Goal: Use online tool/utility: Utilize a website feature to perform a specific function

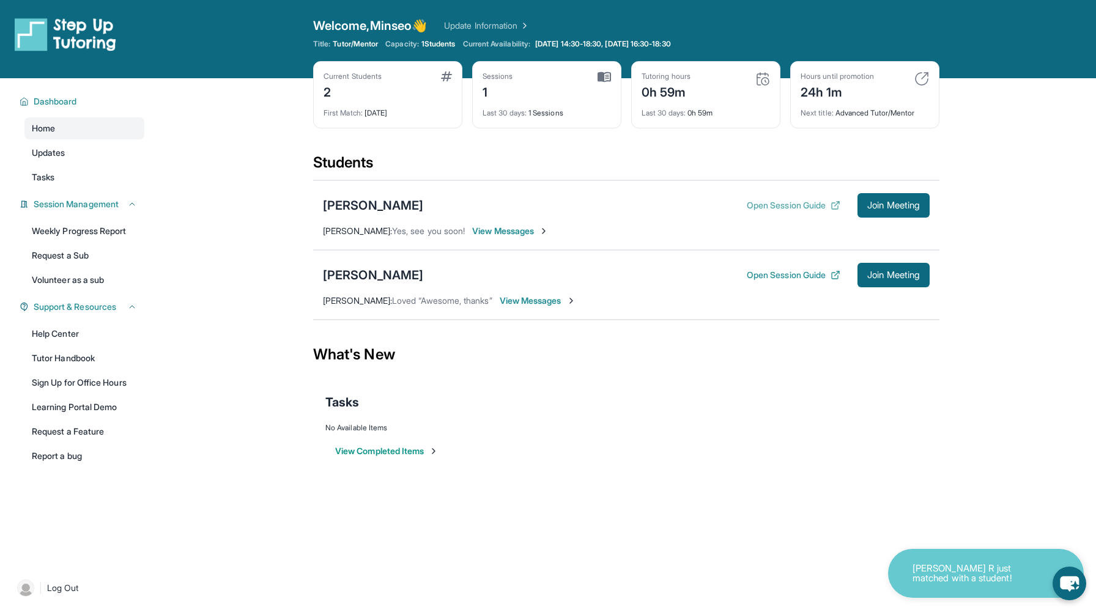
click at [747, 204] on button "Open Session Guide" at bounding box center [794, 205] width 94 height 12
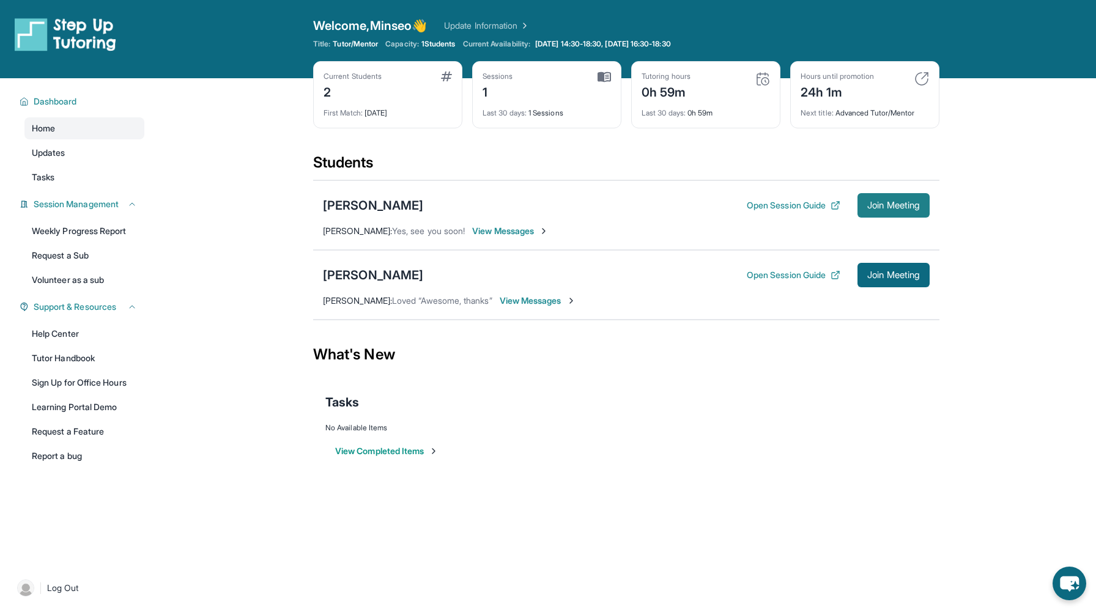
click at [896, 199] on button "Join Meeting" at bounding box center [893, 205] width 72 height 24
click at [885, 205] on span "Join Meeting" at bounding box center [893, 205] width 53 height 7
click at [910, 199] on button "Join Meeting" at bounding box center [893, 205] width 72 height 24
